Goal: Task Accomplishment & Management: Manage account settings

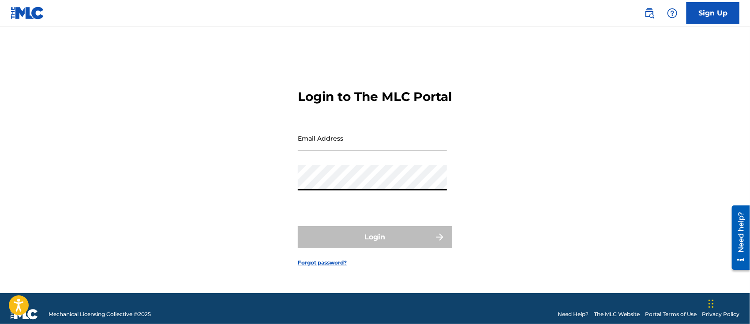
type input "[PERSON_NAME][EMAIL_ADDRESS][DOMAIN_NAME]"
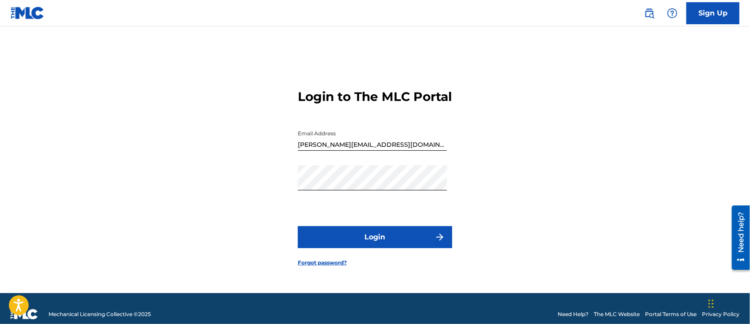
click at [363, 248] on button "Login" at bounding box center [375, 237] width 154 height 22
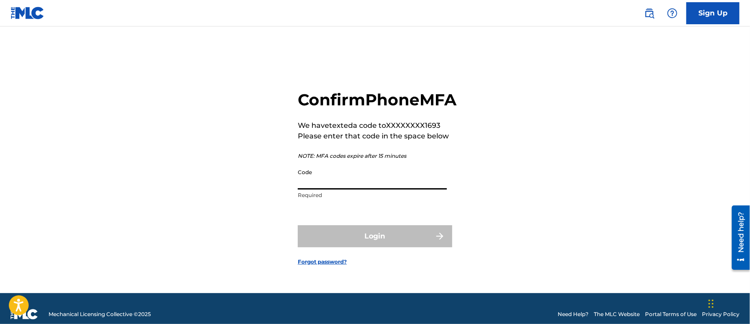
click at [339, 186] on input "Code" at bounding box center [372, 177] width 149 height 25
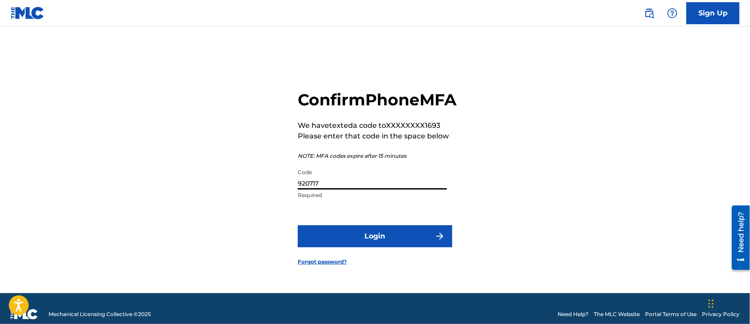
type input "920717"
click at [393, 242] on button "Login" at bounding box center [375, 236] width 154 height 22
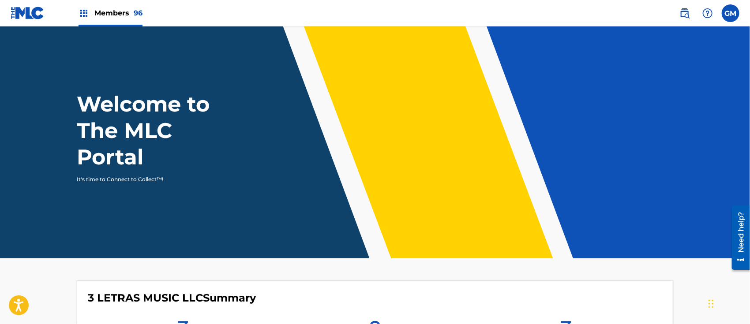
click at [109, 11] on span "Members 96" at bounding box center [118, 13] width 48 height 10
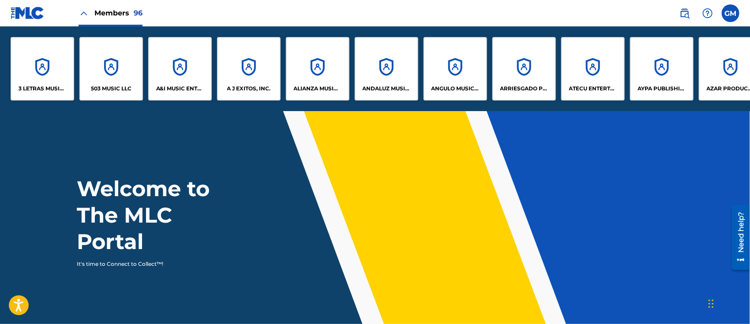
click at [188, 95] on div "A&I MUSIC ENTERTAINMENT, INC" at bounding box center [180, 69] width 64 height 64
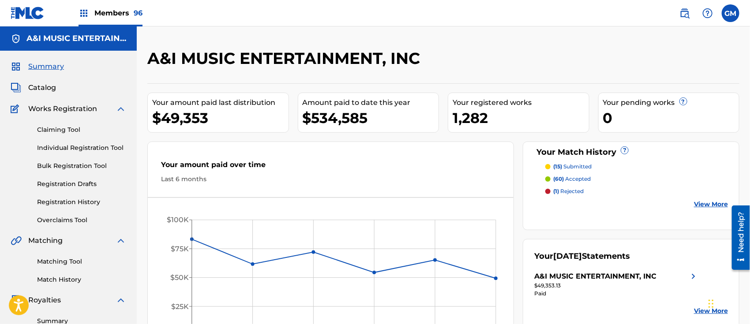
click at [52, 81] on div "Summary Catalog Works Registration Claiming Tool Individual Registration Tool B…" at bounding box center [68, 278] width 137 height 454
click at [53, 88] on span "Catalog" at bounding box center [42, 87] width 28 height 11
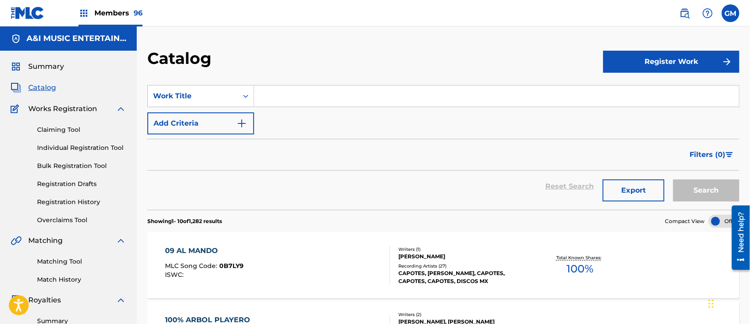
click at [318, 94] on input "Search Form" at bounding box center [496, 96] width 485 height 21
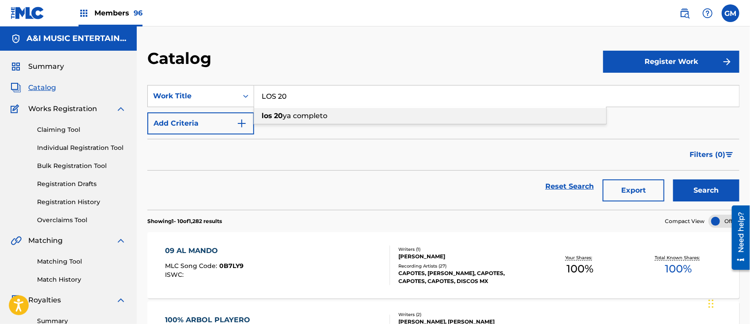
click at [315, 115] on span "ya completo" at bounding box center [305, 116] width 45 height 8
type input "los 20 ya completo"
click at [705, 187] on button "Search" at bounding box center [706, 191] width 66 height 22
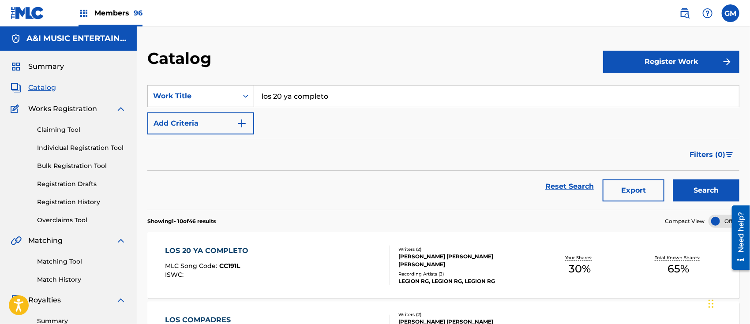
click at [682, 12] on img at bounding box center [684, 13] width 11 height 11
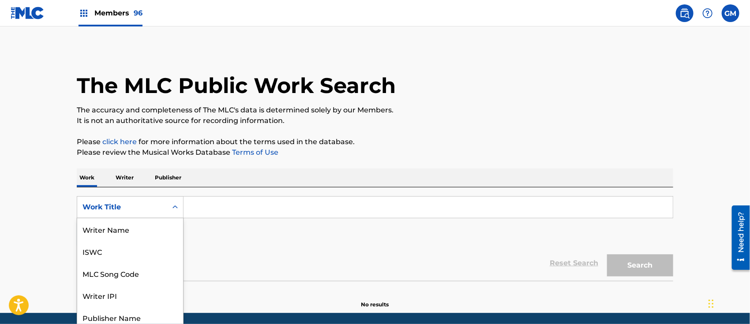
scroll to position [25, 0]
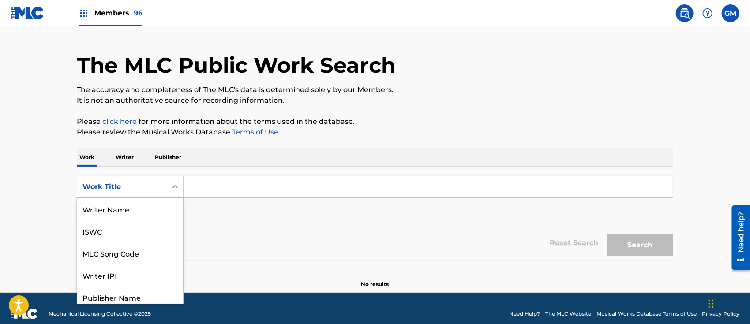
click at [176, 198] on div "8 results available. Use Up and Down to choose options, press Enter to select t…" at bounding box center [130, 187] width 107 height 22
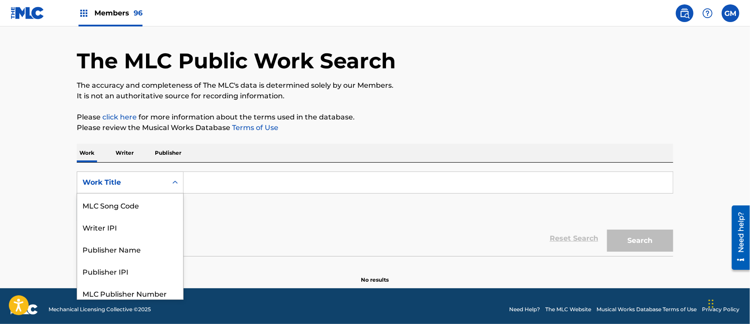
scroll to position [26, 0]
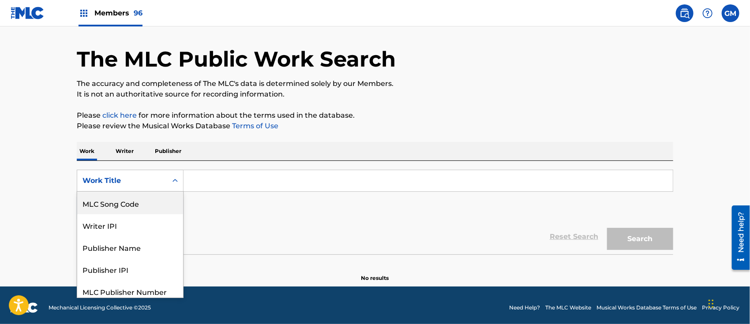
click at [152, 199] on div "MLC Song Code" at bounding box center [130, 203] width 106 height 22
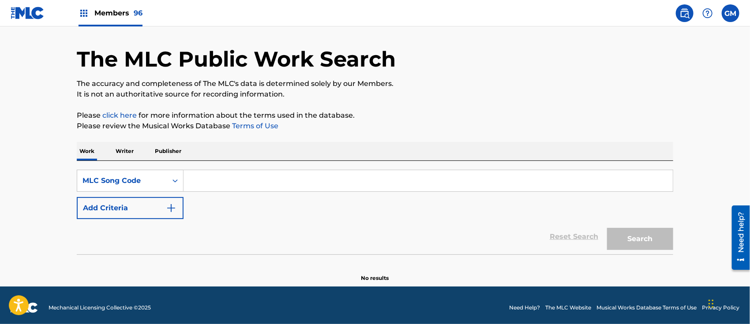
click at [208, 176] on input "Search Form" at bounding box center [428, 180] width 489 height 21
paste input "CC191L"
type input "CC191L"
click at [632, 240] on button "Search" at bounding box center [640, 239] width 66 height 22
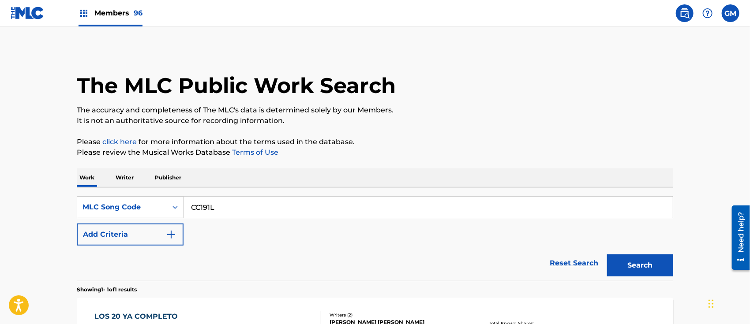
scroll to position [128, 0]
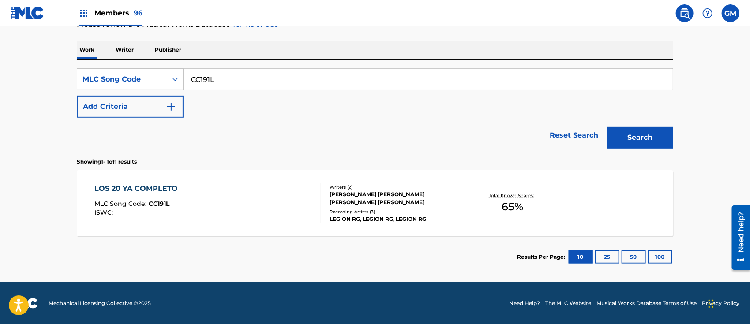
click at [101, 11] on span "Members 96" at bounding box center [118, 13] width 48 height 10
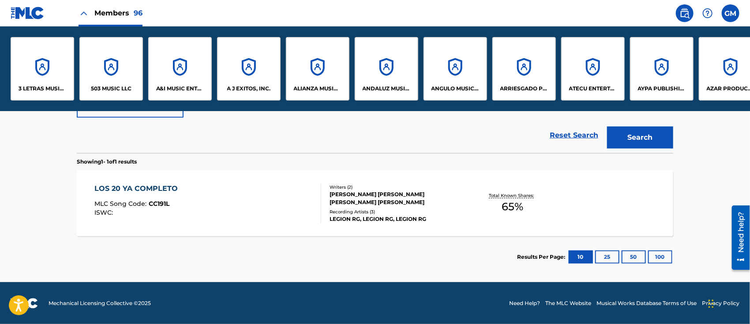
click at [172, 90] on p "A&I MUSIC ENTERTAINMENT, INC" at bounding box center [180, 89] width 48 height 8
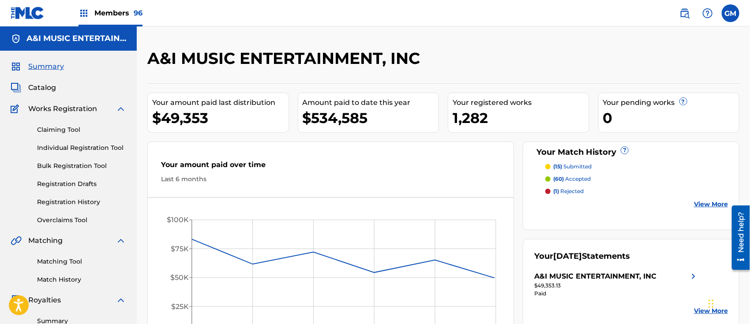
click at [79, 200] on link "Registration History" at bounding box center [81, 202] width 89 height 9
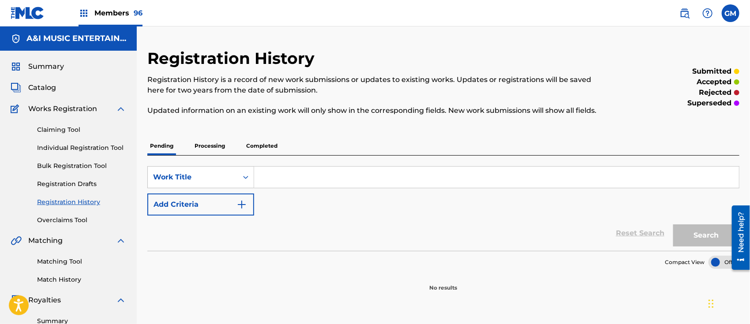
click at [208, 143] on p "Processing" at bounding box center [210, 146] width 36 height 19
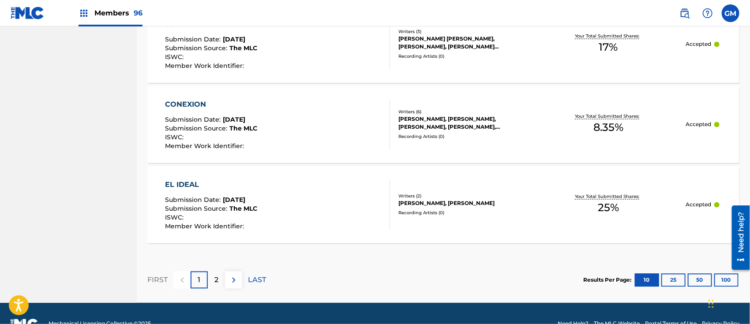
scroll to position [851, 0]
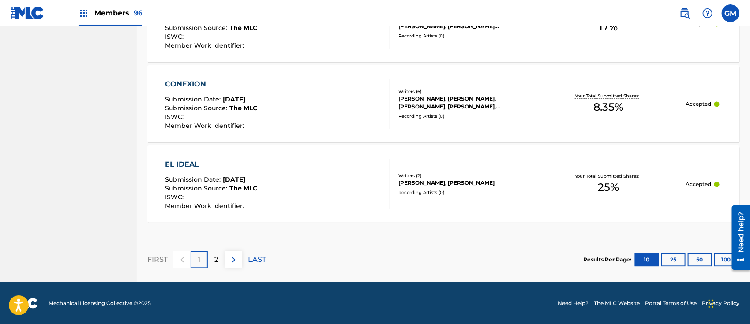
click at [675, 258] on button "25" at bounding box center [673, 259] width 24 height 13
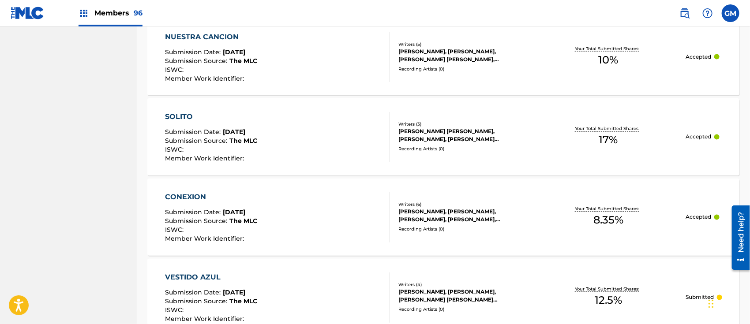
scroll to position [173, 0]
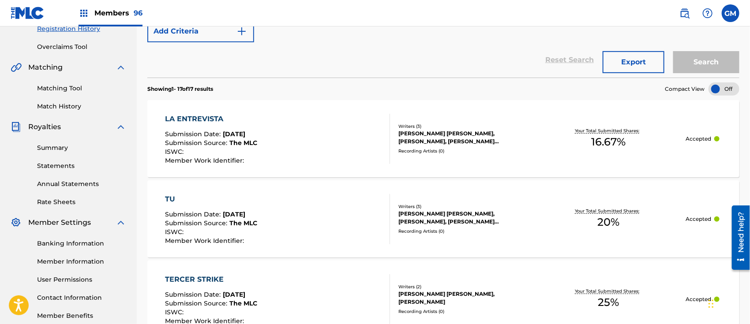
click at [116, 11] on span "Members 96" at bounding box center [118, 13] width 48 height 10
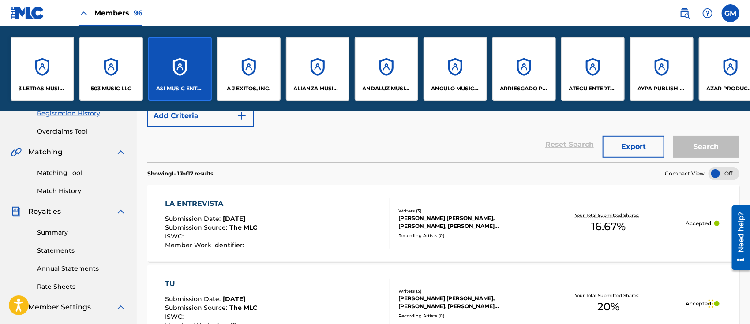
scroll to position [258, 0]
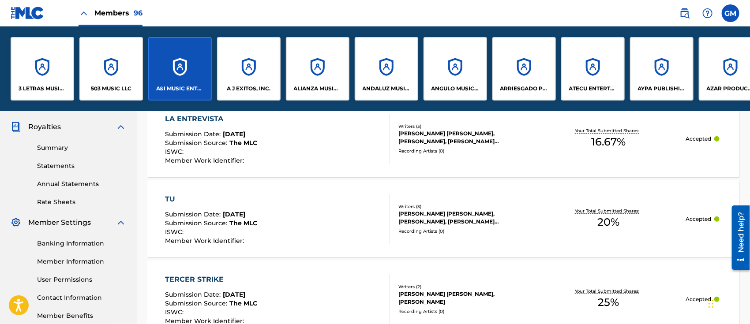
click at [250, 82] on div "A J EXITOS, INC." at bounding box center [249, 69] width 64 height 64
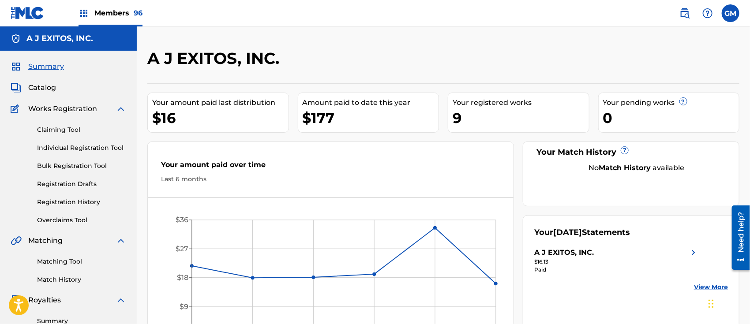
click at [117, 9] on span "Members 96" at bounding box center [118, 13] width 48 height 10
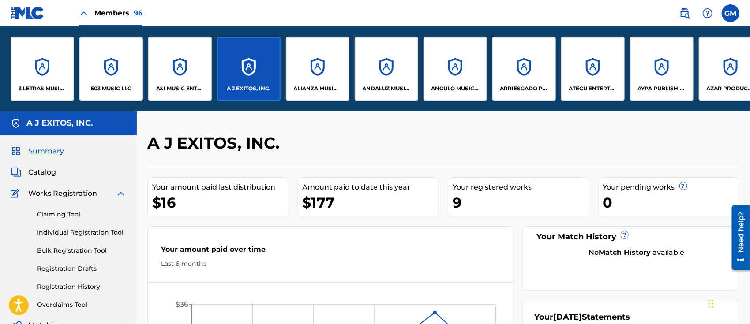
click at [163, 85] on p "A&I MUSIC ENTERTAINMENT, INC" at bounding box center [180, 89] width 48 height 8
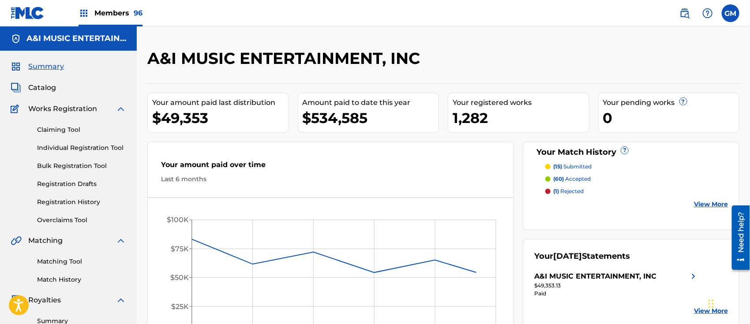
click at [45, 86] on span "Catalog" at bounding box center [42, 87] width 28 height 11
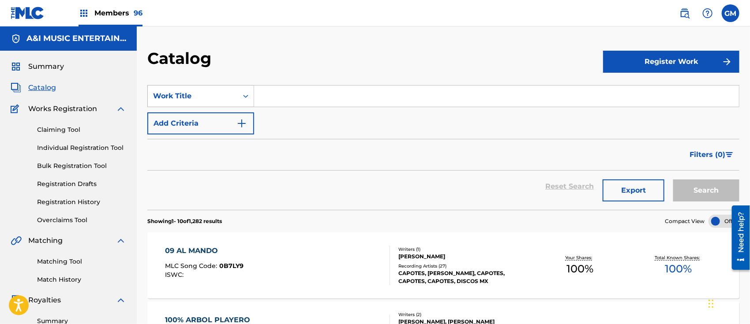
click at [247, 97] on icon "Search Form" at bounding box center [245, 96] width 5 height 3
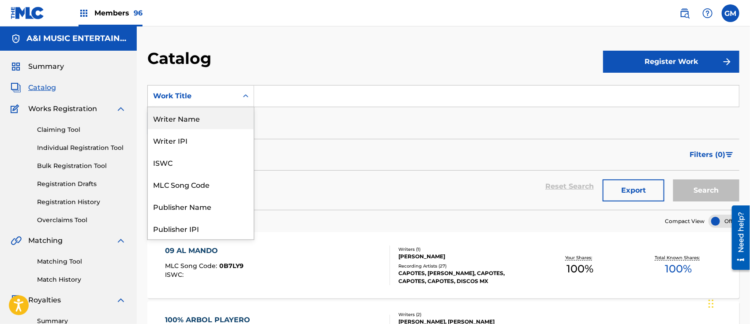
click at [194, 115] on div "Writer Name" at bounding box center [201, 118] width 106 height 22
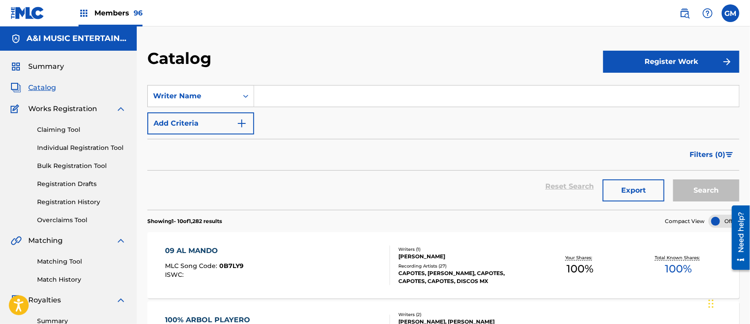
click at [286, 92] on input "Search Form" at bounding box center [496, 96] width 485 height 21
click at [696, 189] on button "Search" at bounding box center [706, 191] width 66 height 22
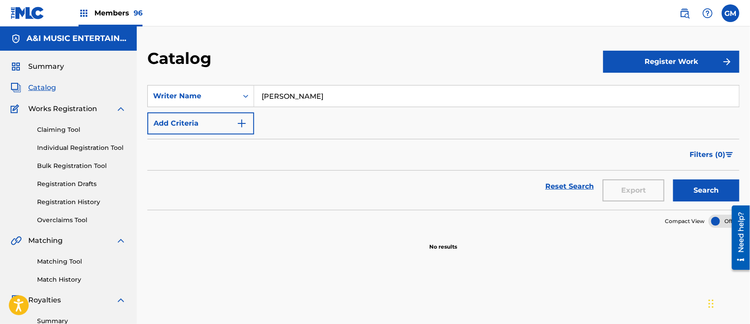
click at [277, 92] on input "[PERSON_NAME]" at bounding box center [496, 96] width 485 height 21
type input "[PERSON_NAME]"
click at [714, 185] on button "Search" at bounding box center [706, 191] width 66 height 22
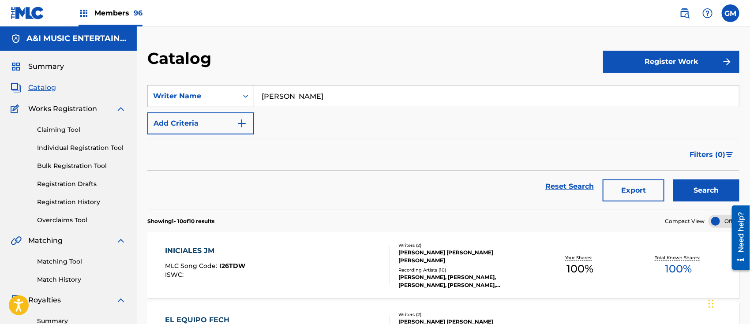
click at [627, 190] on button "Export" at bounding box center [634, 191] width 62 height 22
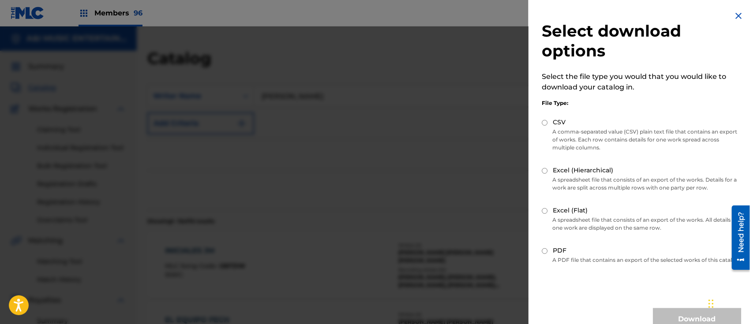
click at [546, 170] on input "Excel (Hierarchical)" at bounding box center [545, 171] width 6 height 6
radio input "true"
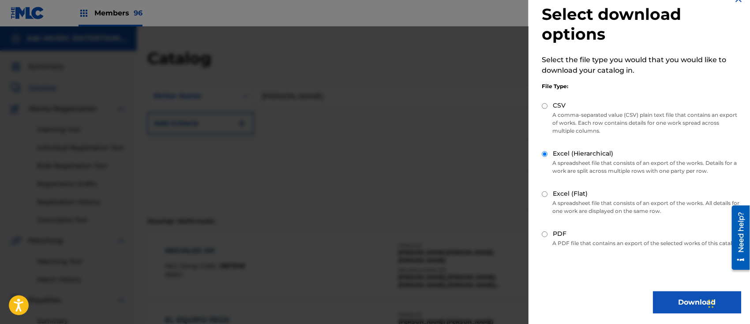
scroll to position [25, 0]
click at [680, 300] on button "Download" at bounding box center [697, 303] width 88 height 22
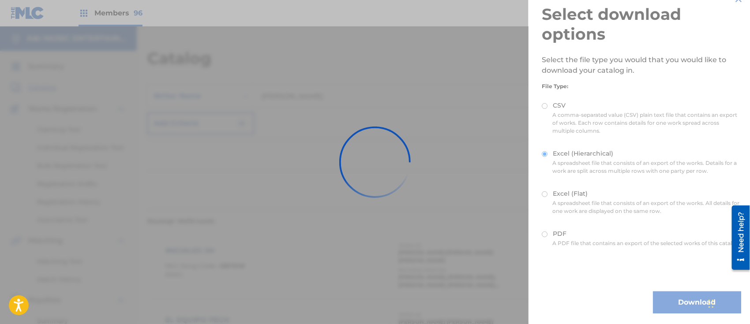
scroll to position [0, 0]
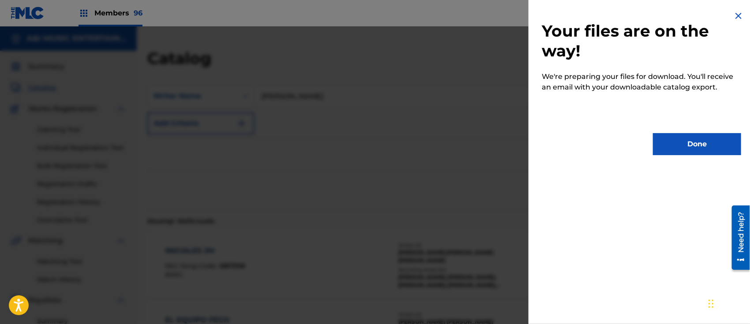
click at [687, 143] on button "Done" at bounding box center [697, 144] width 88 height 22
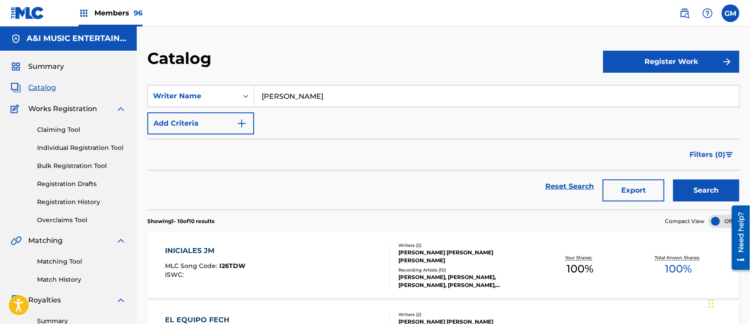
scroll to position [137, 0]
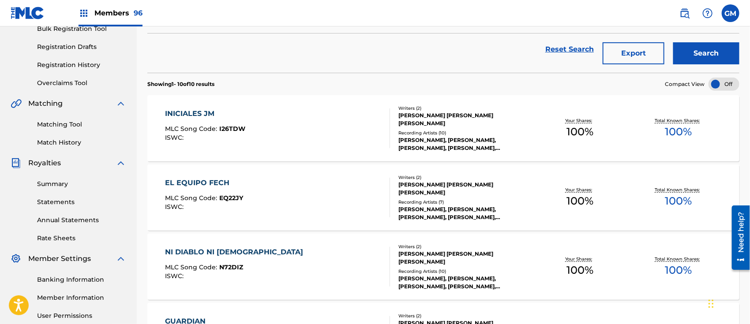
click at [721, 83] on div at bounding box center [724, 84] width 31 height 13
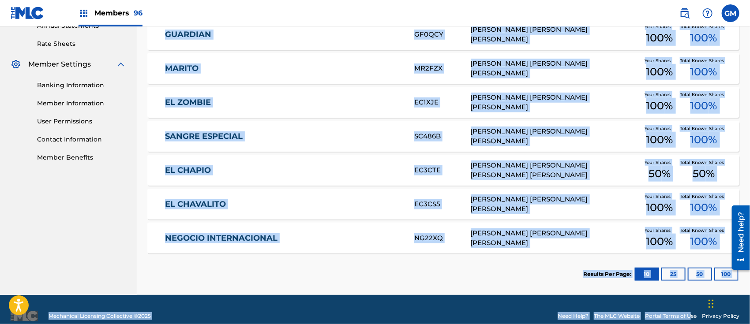
scroll to position [345, 0]
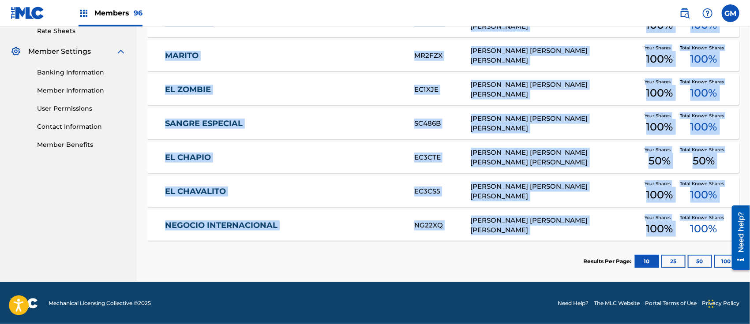
drag, startPoint x: 157, startPoint y: 115, endPoint x: 724, endPoint y: 221, distance: 577.1
click at [724, 221] on section "Song Title MLC Song Code Writers Share Amounts ? INICIALES JM I26TDW [PERSON_NA…" at bounding box center [443, 62] width 592 height 357
copy section "INICIALES JM I26TDW [PERSON_NAME] [PERSON_NAME] [PERSON_NAME] Your Shares 100 %…"
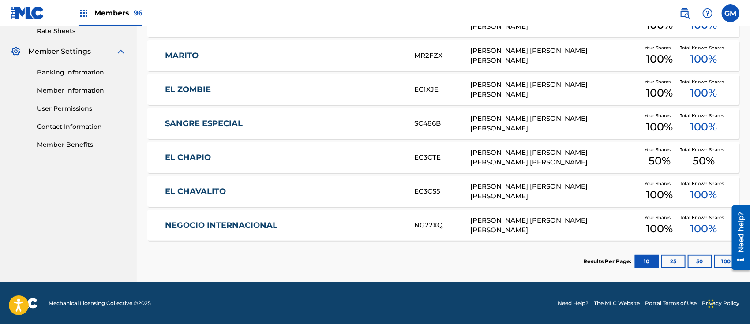
click at [321, 156] on link "EL CHAPIO" at bounding box center [283, 158] width 237 height 10
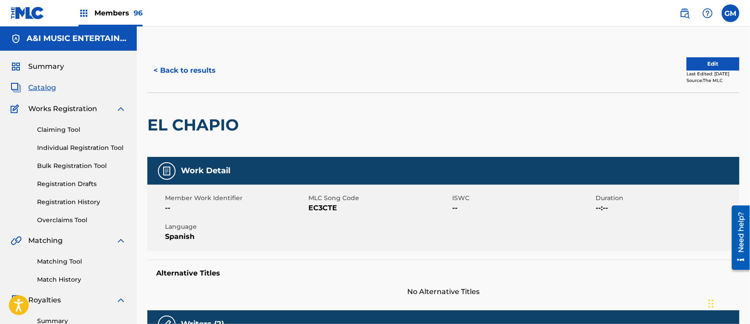
click at [686, 62] on button "Edit" at bounding box center [712, 63] width 53 height 13
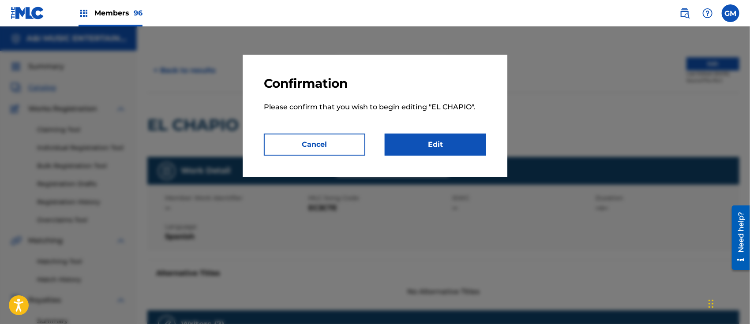
click at [449, 139] on link "Edit" at bounding box center [435, 145] width 101 height 22
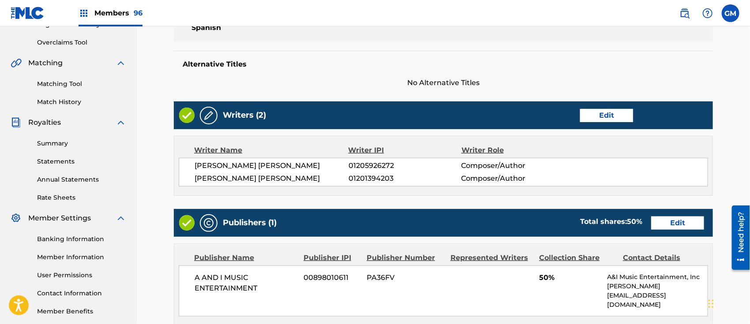
scroll to position [274, 0]
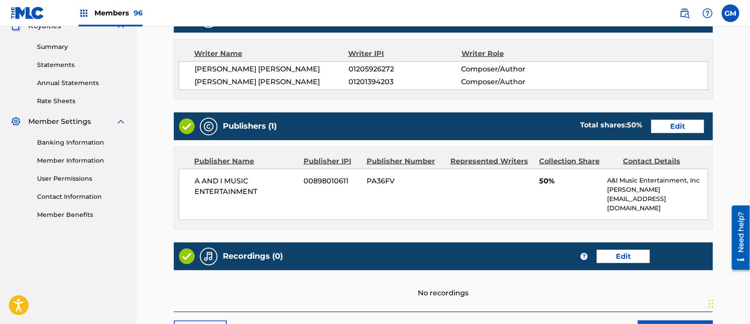
click at [664, 124] on link "Edit" at bounding box center [677, 126] width 53 height 13
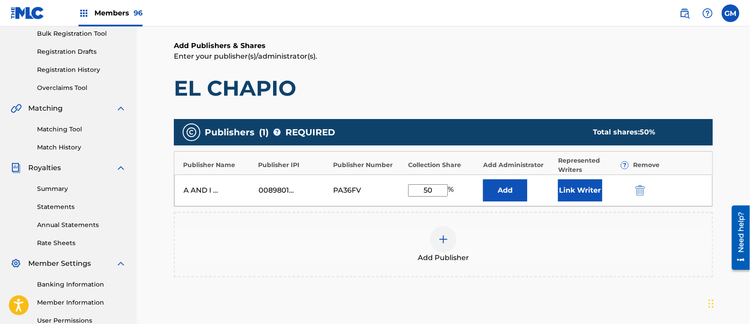
scroll to position [137, 0]
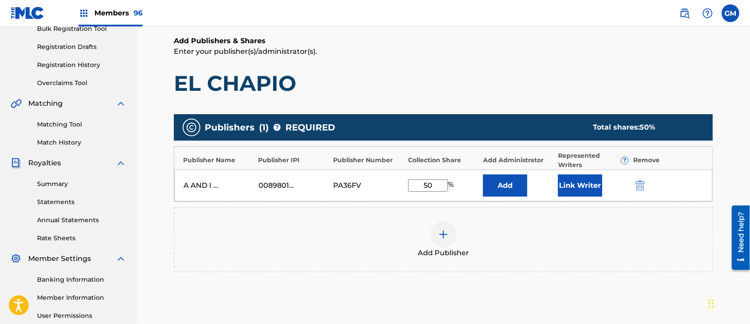
drag, startPoint x: 441, startPoint y: 183, endPoint x: 411, endPoint y: 185, distance: 30.1
click at [411, 185] on input "50" at bounding box center [428, 186] width 40 height 12
type input "100"
click at [594, 182] on button "Link Writer" at bounding box center [580, 186] width 44 height 22
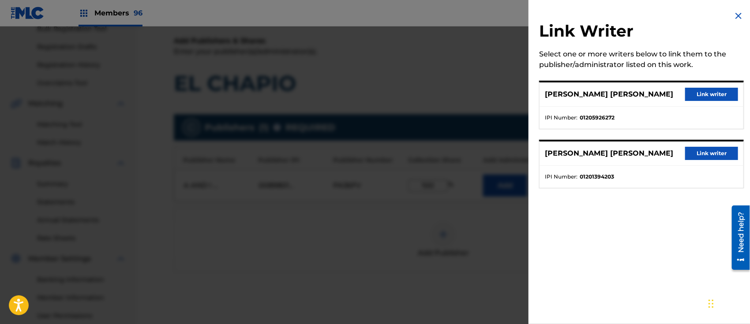
click at [707, 91] on button "Link writer" at bounding box center [711, 94] width 53 height 13
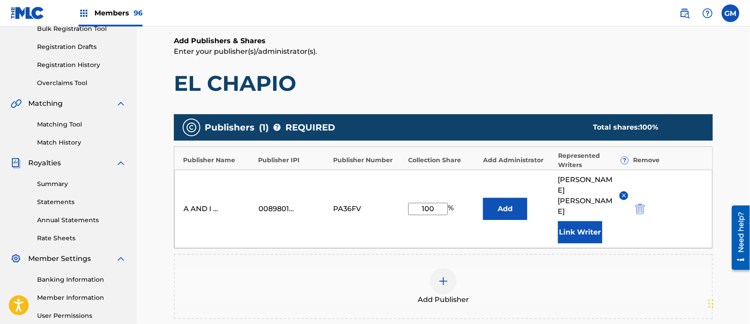
click at [581, 221] on button "Link Writer" at bounding box center [580, 232] width 44 height 22
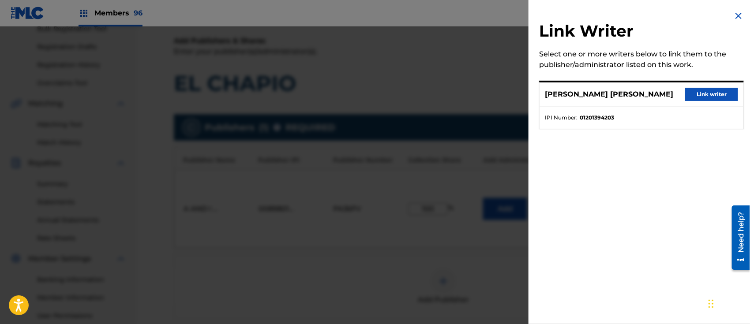
click at [720, 93] on button "Link writer" at bounding box center [711, 94] width 53 height 13
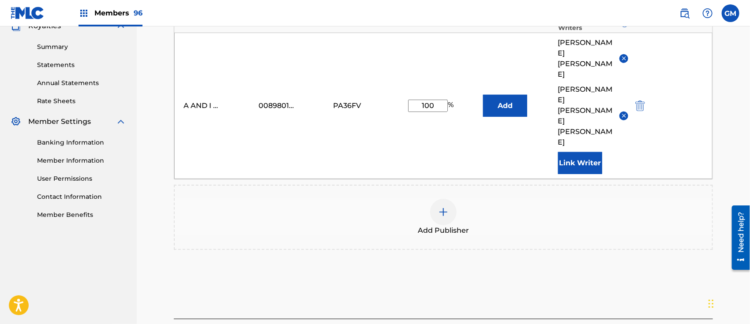
scroll to position [313, 0]
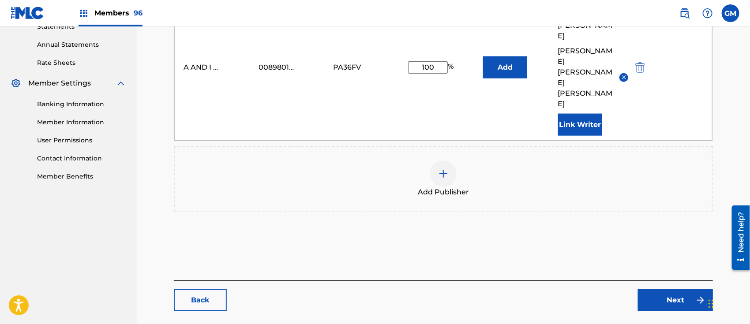
click at [659, 289] on link "Next" at bounding box center [675, 300] width 75 height 22
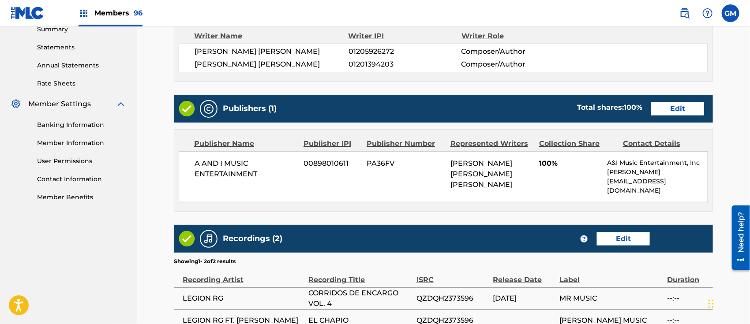
scroll to position [404, 0]
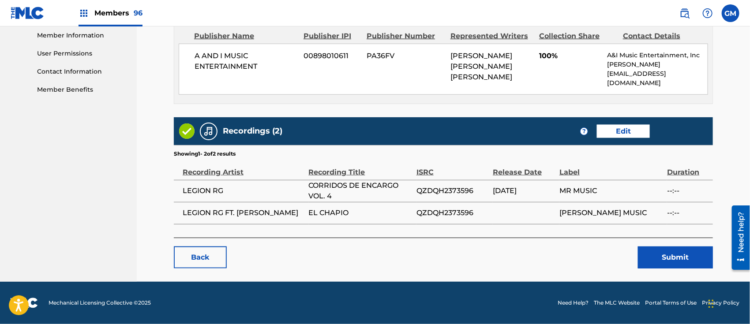
click at [656, 255] on button "Submit" at bounding box center [675, 258] width 75 height 22
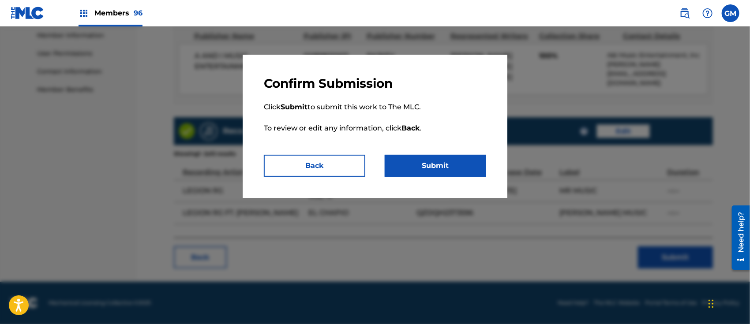
click at [438, 163] on button "Submit" at bounding box center [435, 166] width 101 height 22
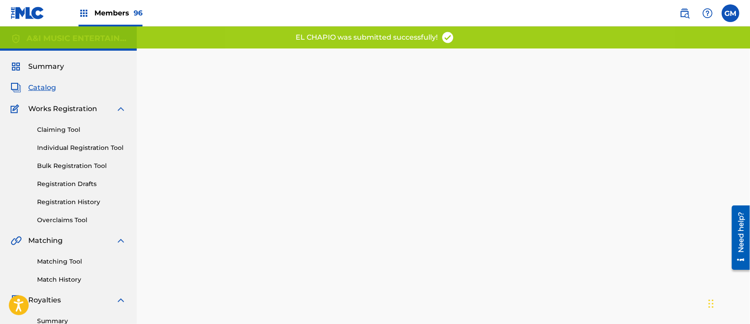
scroll to position [137, 0]
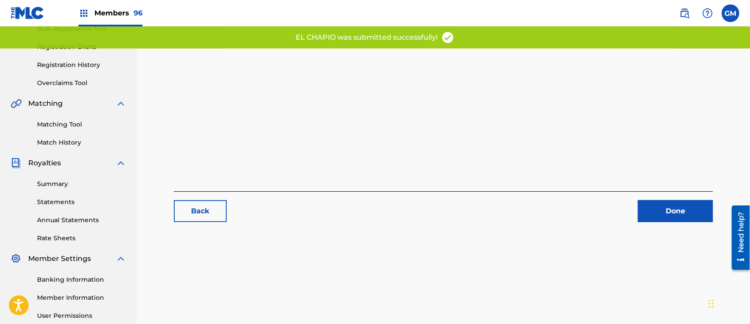
click at [666, 210] on link "Done" at bounding box center [675, 211] width 75 height 22
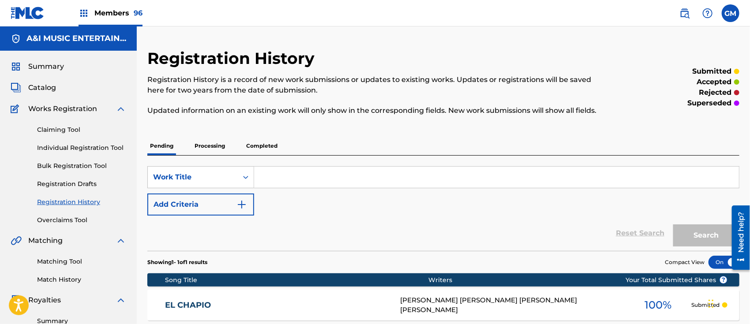
click at [43, 83] on span "Catalog" at bounding box center [42, 87] width 28 height 11
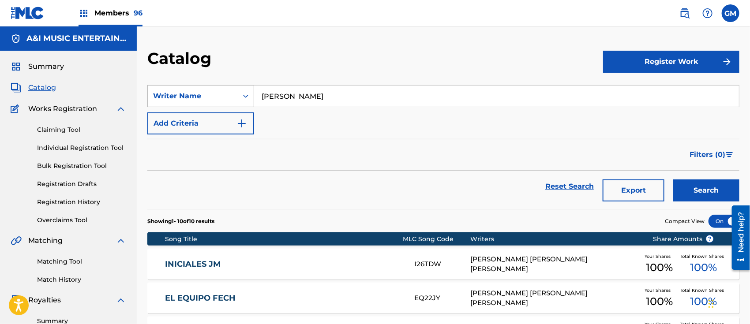
drag, startPoint x: 328, startPoint y: 94, endPoint x: 212, endPoint y: 99, distance: 116.6
click at [212, 99] on div "SearchWithCriteria0edcf5f1-0c62-450c-91d1-512c502bd84a Writer Name [PERSON_NAME]" at bounding box center [443, 96] width 592 height 22
type input "[PERSON_NAME]"
click at [690, 188] on button "Search" at bounding box center [706, 191] width 66 height 22
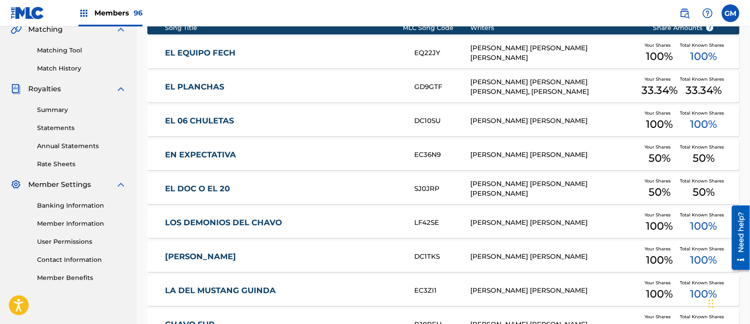
scroll to position [74, 0]
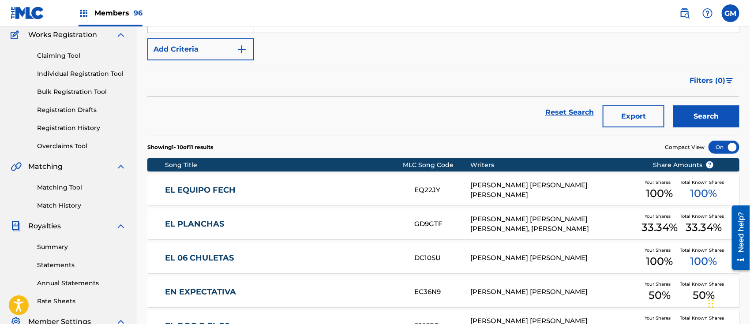
click at [632, 115] on button "Export" at bounding box center [634, 116] width 62 height 22
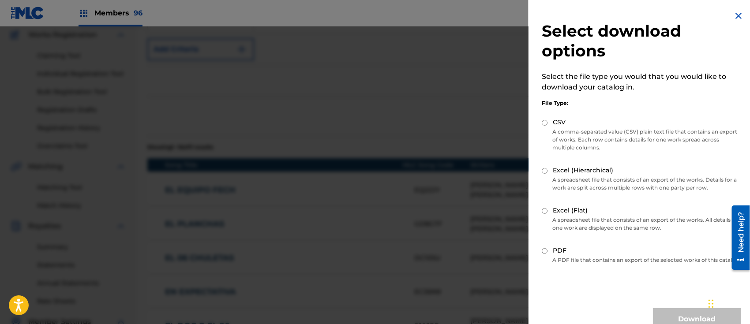
click at [546, 211] on input "Excel (Flat)" at bounding box center [545, 211] width 6 height 6
radio input "true"
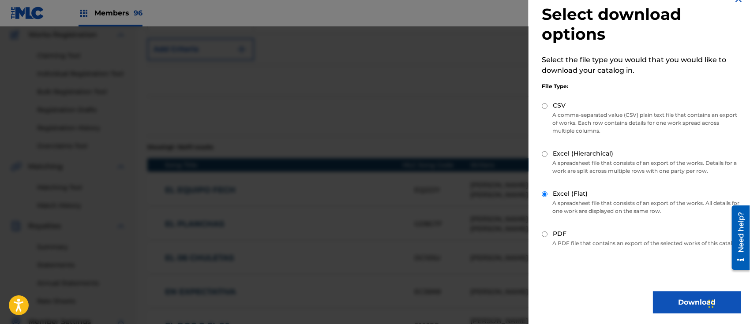
click at [674, 300] on button "Download" at bounding box center [697, 303] width 88 height 22
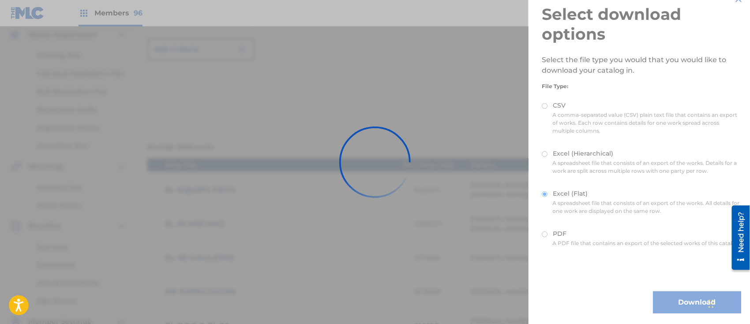
scroll to position [0, 0]
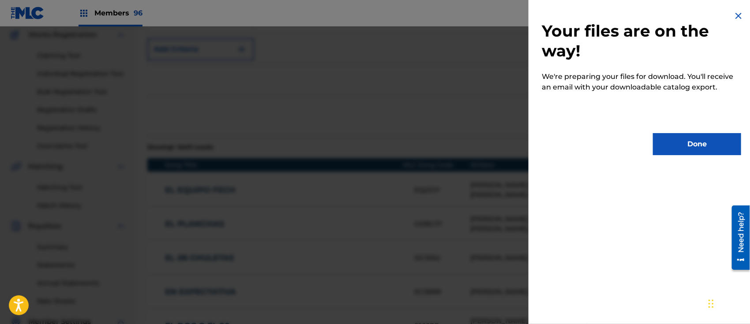
click at [686, 144] on button "Done" at bounding box center [697, 144] width 88 height 22
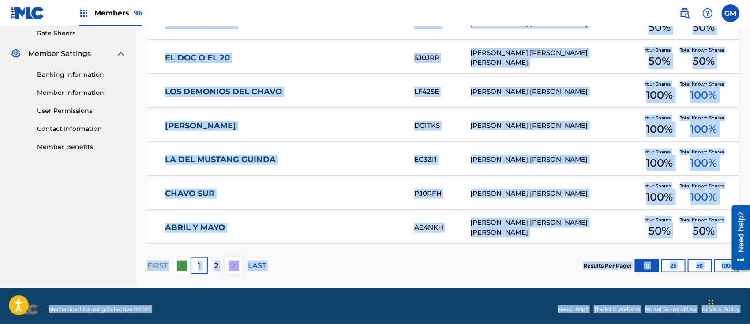
scroll to position [344, 0]
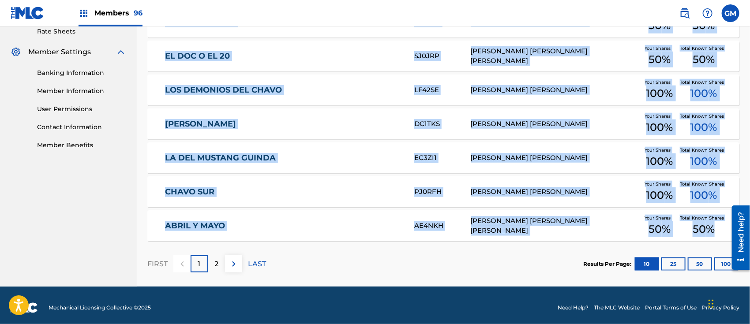
drag, startPoint x: 155, startPoint y: 114, endPoint x: 724, endPoint y: 231, distance: 580.5
click at [724, 231] on section "Song Title MLC Song Code Writers Share Amounts ? EL EQUIPO FECH EQ22JY [PERSON_…" at bounding box center [443, 62] width 592 height 357
copy section "EL EQUIPO FECH EQ22JY [PERSON_NAME] [PERSON_NAME] [PERSON_NAME] Your Shares 100…"
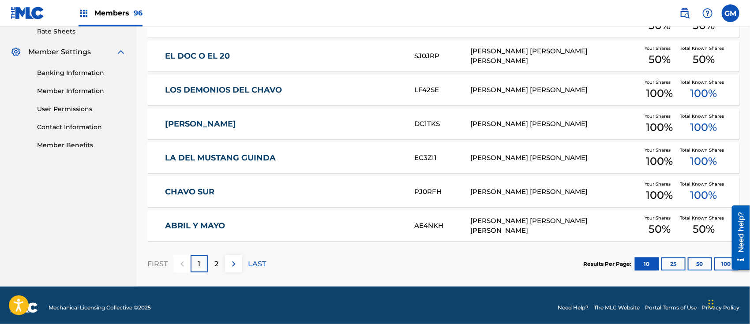
click at [374, 255] on section "FIRST 1 2 LAST Results Per Page: 10 25 50 100" at bounding box center [443, 263] width 592 height 45
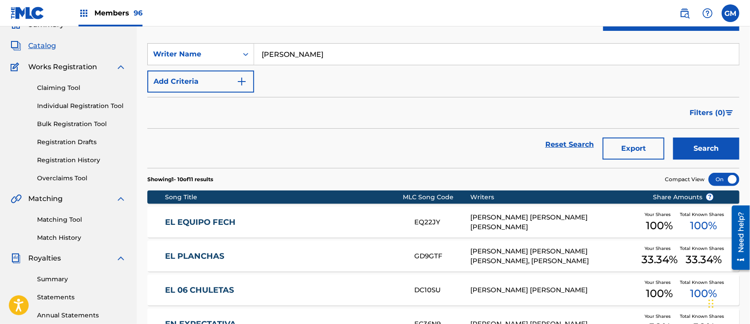
scroll to position [0, 0]
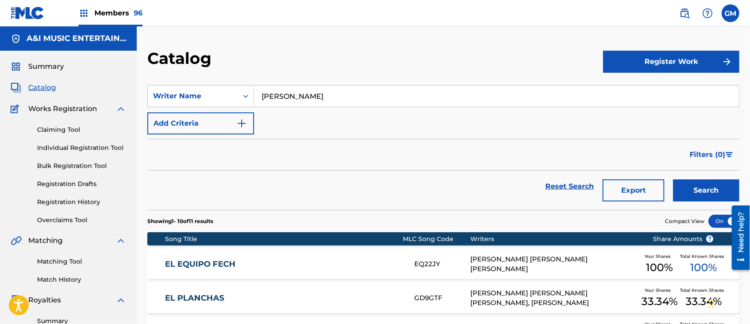
click at [684, 12] on img at bounding box center [684, 13] width 11 height 11
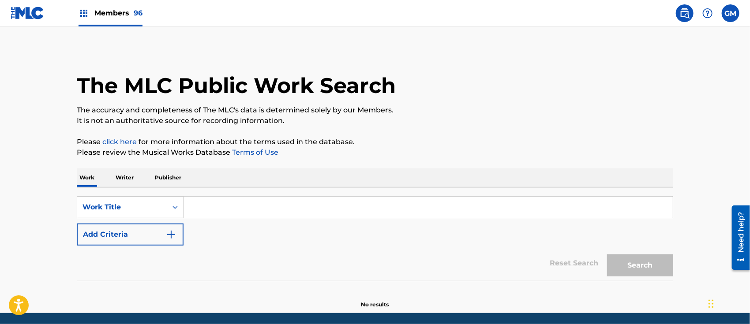
click at [240, 213] on input "Search Form" at bounding box center [428, 207] width 489 height 21
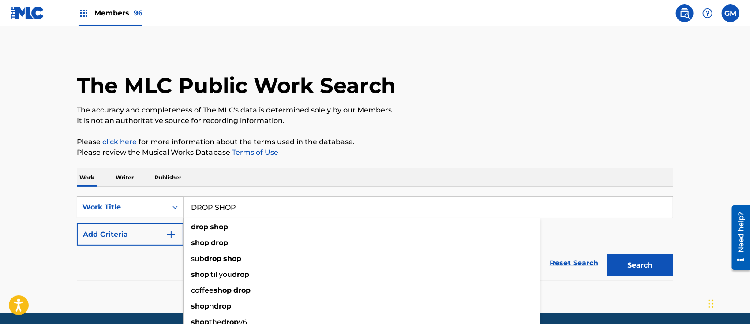
type input "DROP SHOP"
click at [607, 255] on button "Search" at bounding box center [640, 266] width 66 height 22
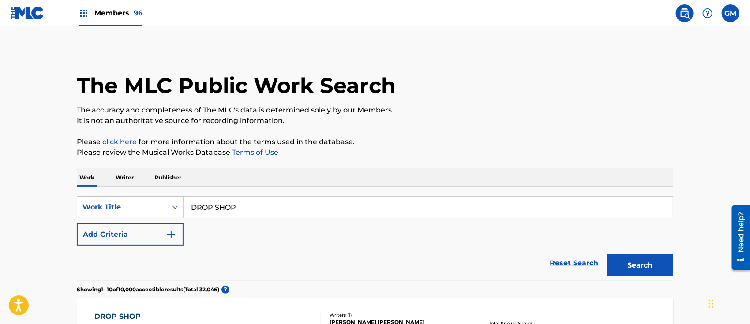
scroll to position [274, 0]
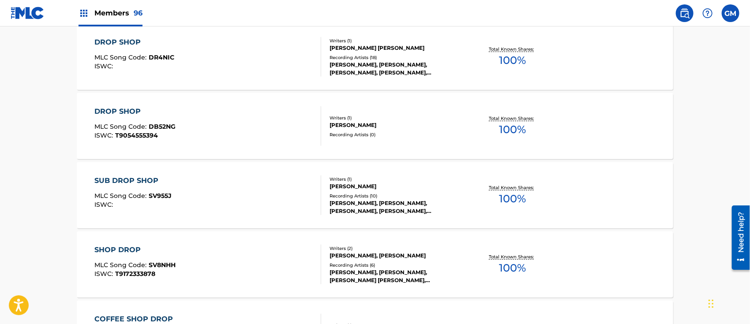
click at [219, 60] on div "DROP SHOP MLC Song Code : DR4NIC ISWC :" at bounding box center [208, 57] width 227 height 40
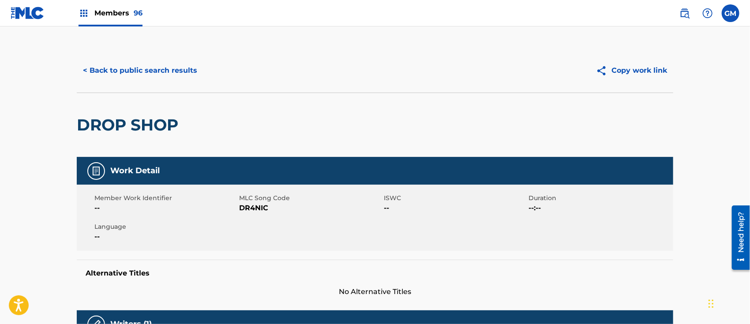
click at [163, 65] on button "< Back to public search results" at bounding box center [140, 71] width 127 height 22
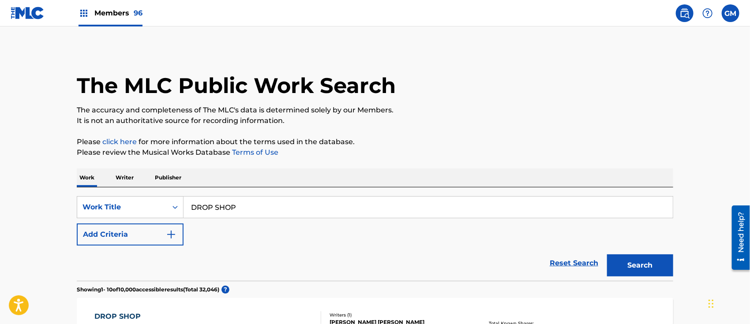
drag, startPoint x: 261, startPoint y: 200, endPoint x: 121, endPoint y: 195, distance: 140.4
click at [110, 200] on div "SearchWithCriteria1b6bd884-efa6-416f-b187-329607656ca3 Work Title DROP SHOP" at bounding box center [375, 207] width 596 height 22
type input "HOY TOCA LLORAR"
click at [607, 255] on button "Search" at bounding box center [640, 266] width 66 height 22
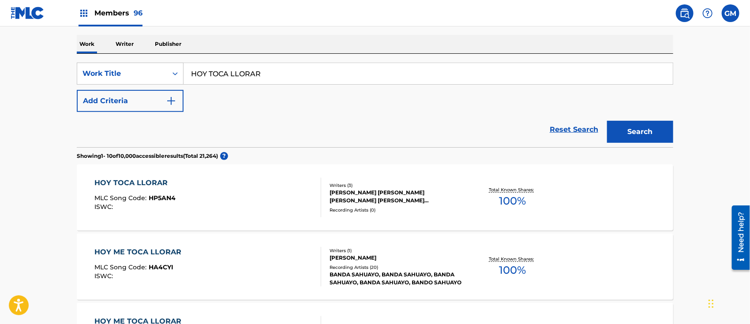
scroll to position [137, 0]
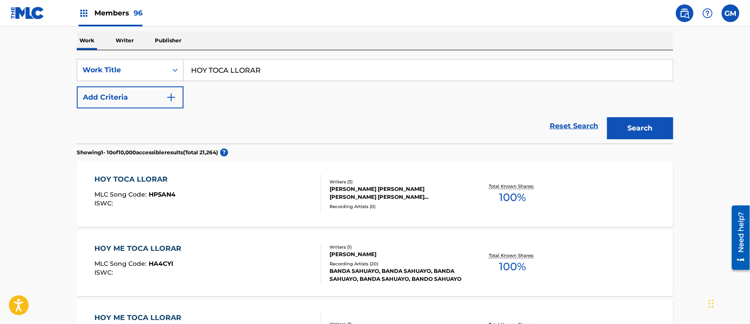
click at [168, 202] on div "ISWC :" at bounding box center [135, 203] width 81 height 7
